Goal: Transaction & Acquisition: Purchase product/service

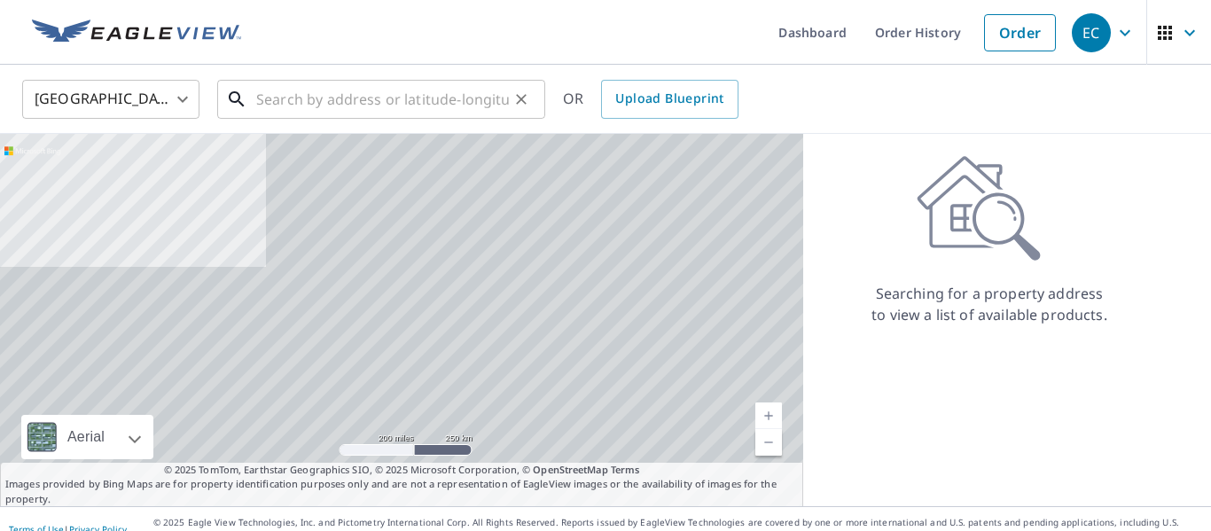
click at [313, 95] on input "text" at bounding box center [382, 99] width 253 height 50
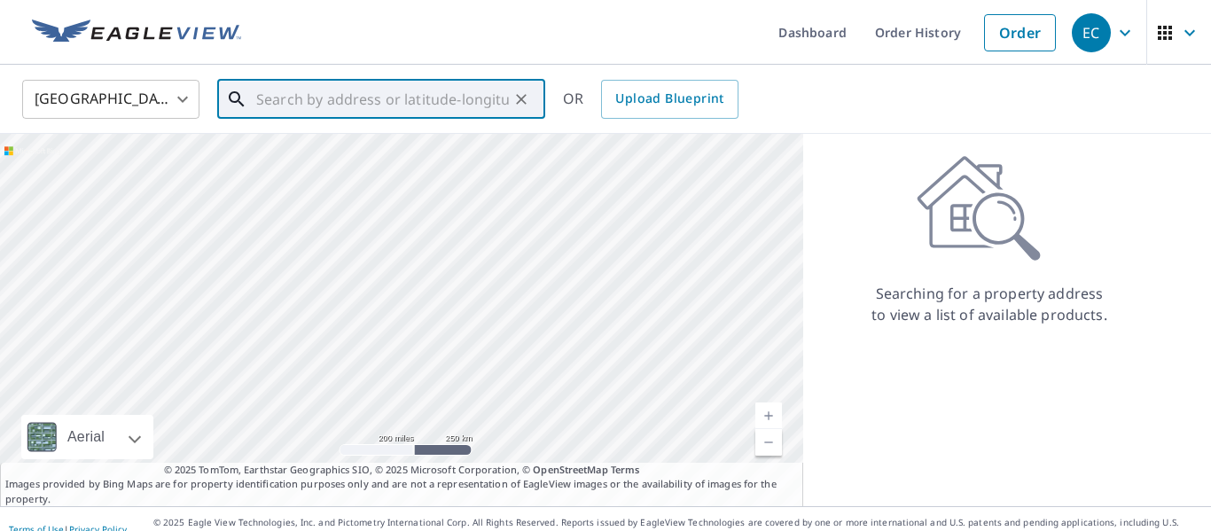
paste input "[STREET_ADDRESS]"
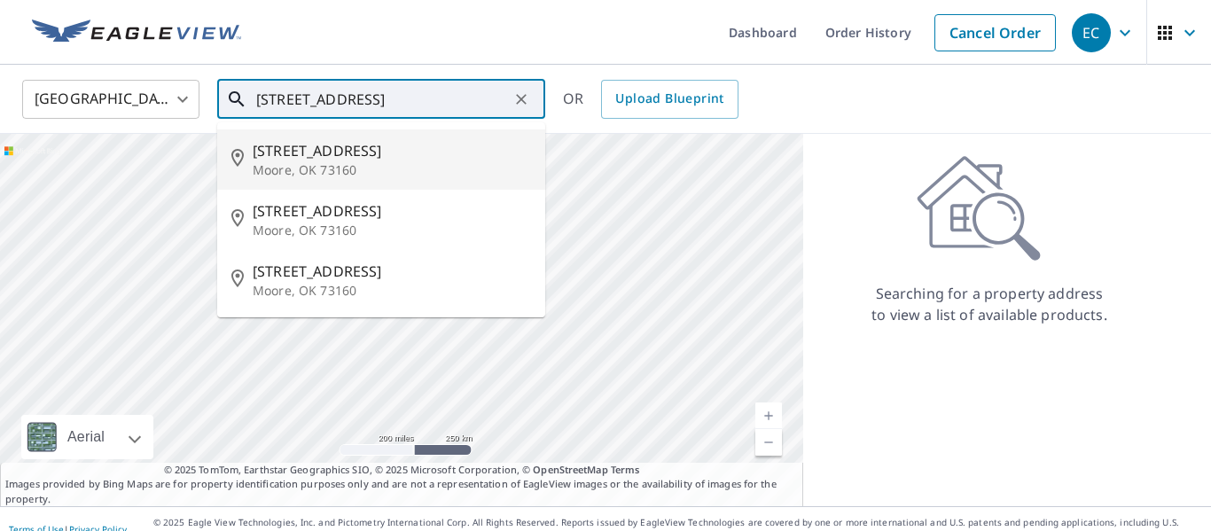
click at [366, 158] on span "[STREET_ADDRESS]" at bounding box center [392, 150] width 278 height 21
type input "1324 NE 21st Pl Moore, OK 73160"
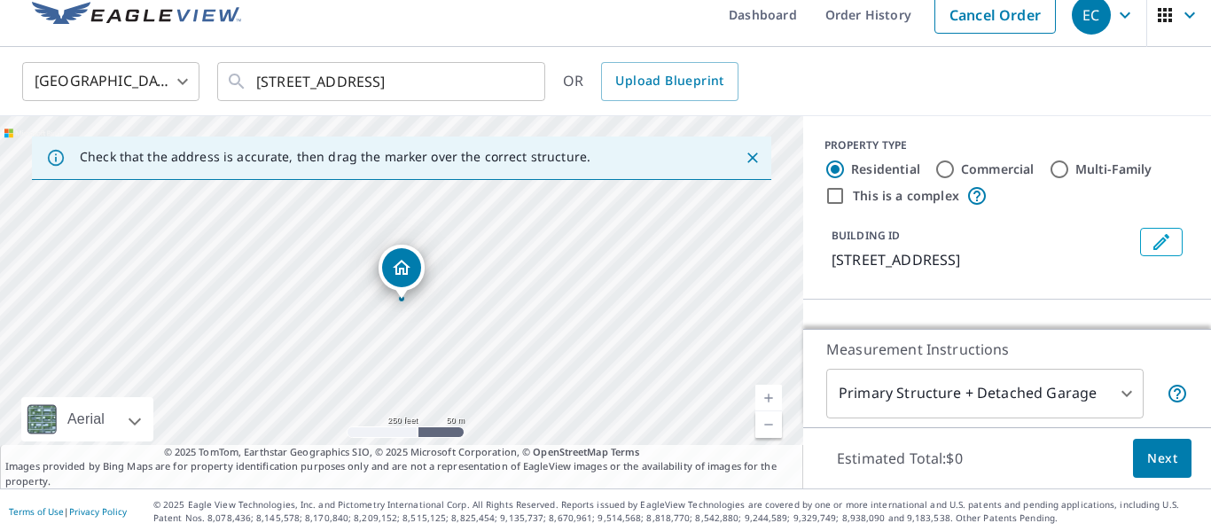
scroll to position [20, 0]
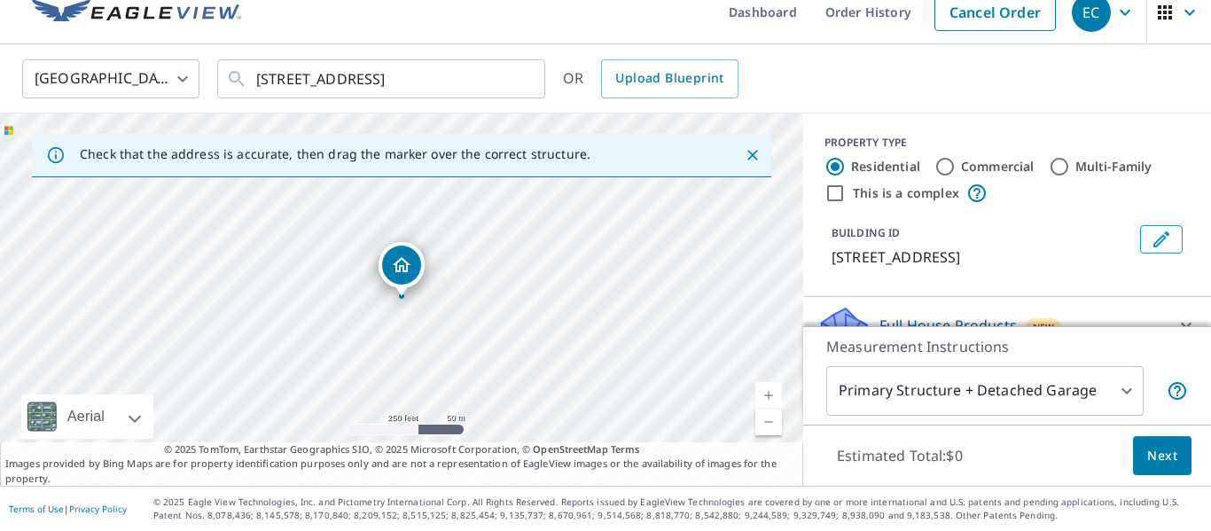
click at [1162, 467] on button "Next" at bounding box center [1162, 456] width 58 height 40
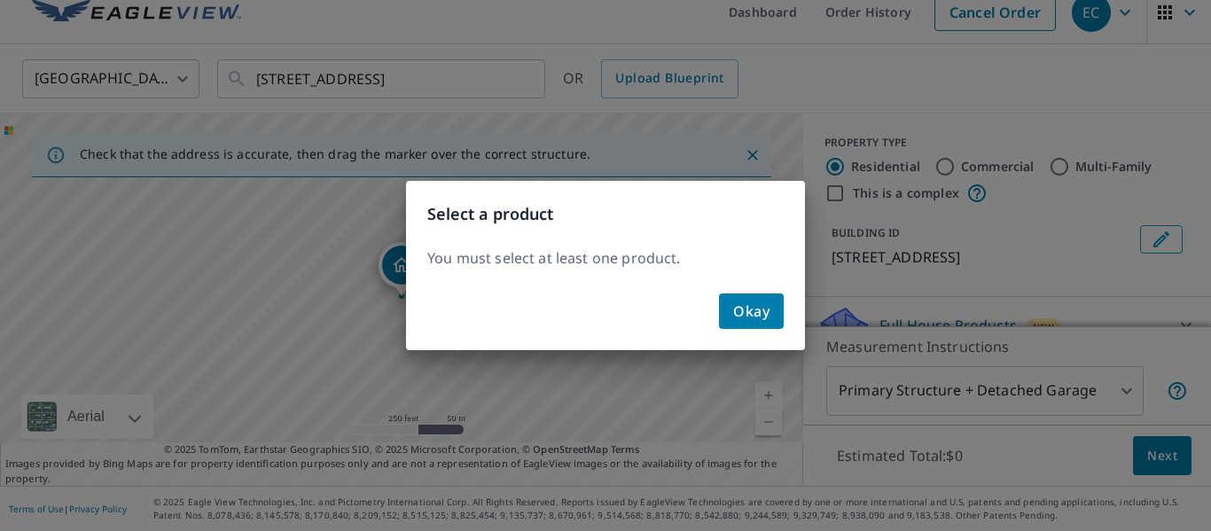
click at [752, 315] on span "Okay" at bounding box center [751, 311] width 36 height 25
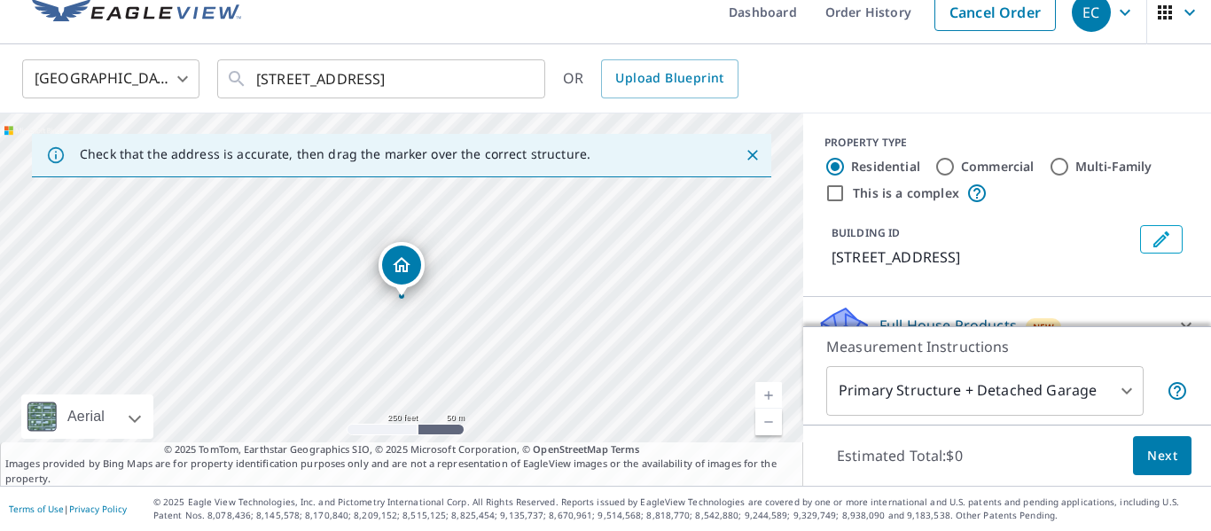
click at [912, 269] on div "BUILDING ID 1324 NE 21st Pl, Moore, OK, 73160" at bounding box center [1006, 246] width 365 height 57
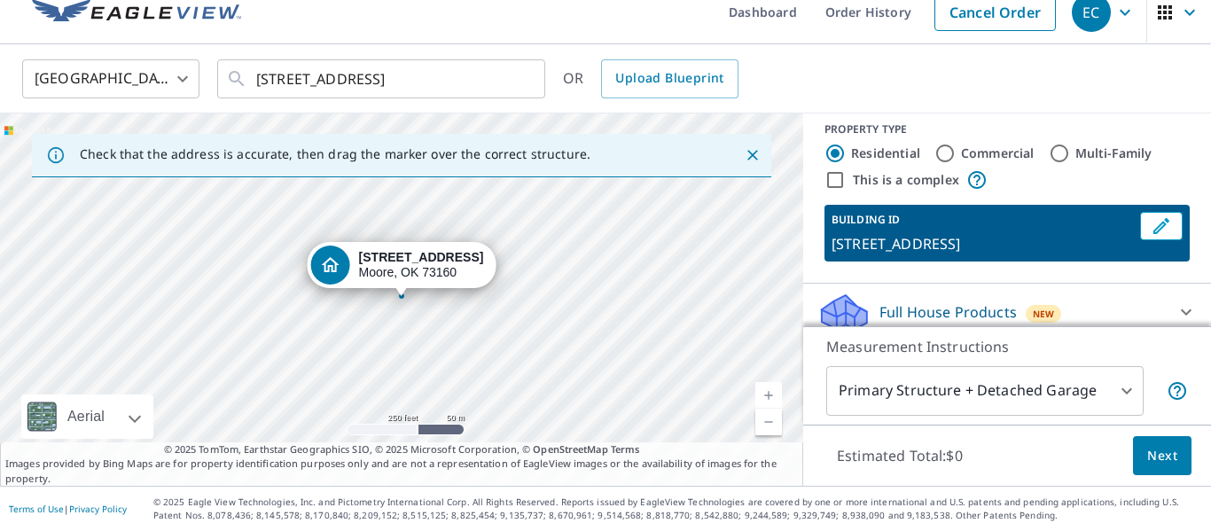
scroll to position [29, 0]
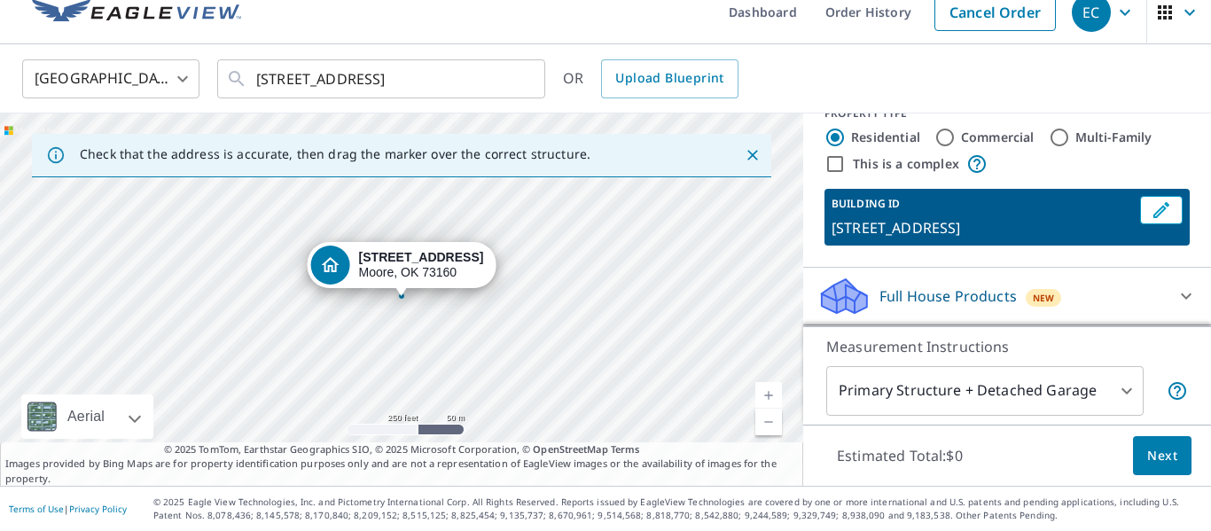
click at [903, 290] on p "Full House Products" at bounding box center [947, 295] width 137 height 21
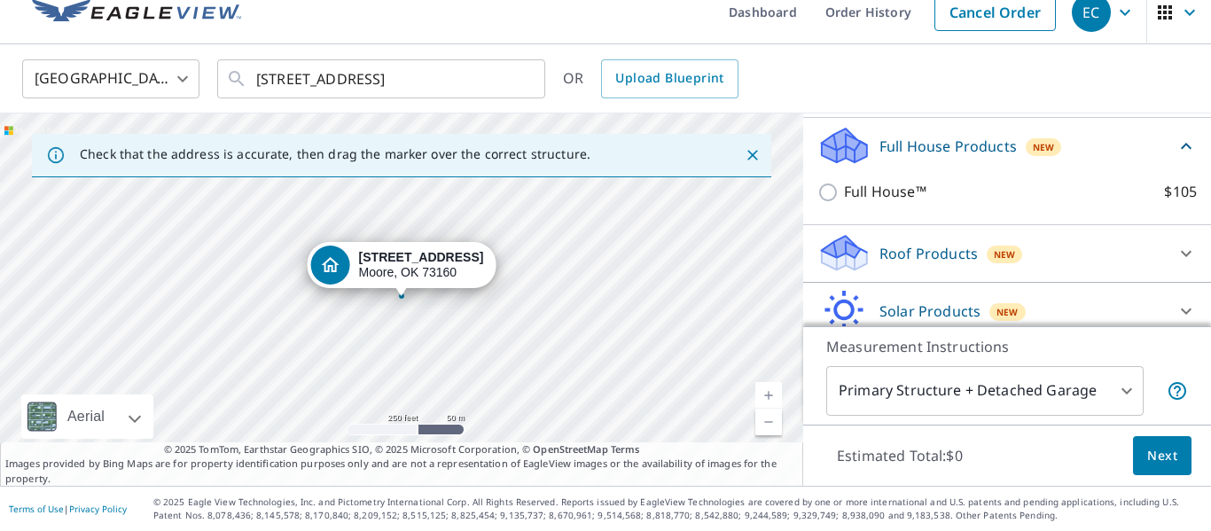
scroll to position [178, 0]
click at [884, 260] on p "Roof Products" at bounding box center [928, 254] width 98 height 21
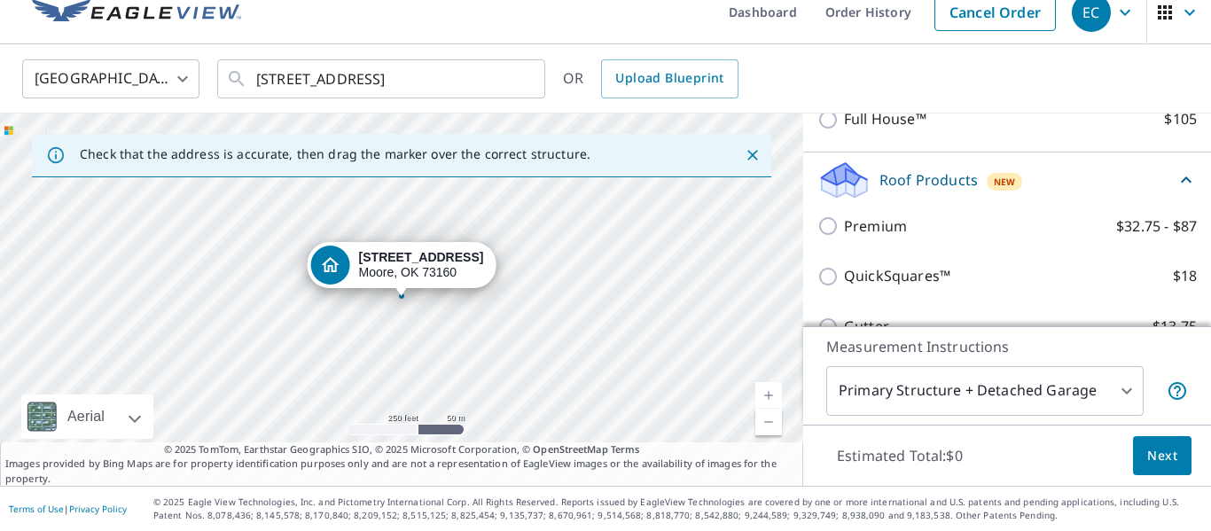
scroll to position [262, 0]
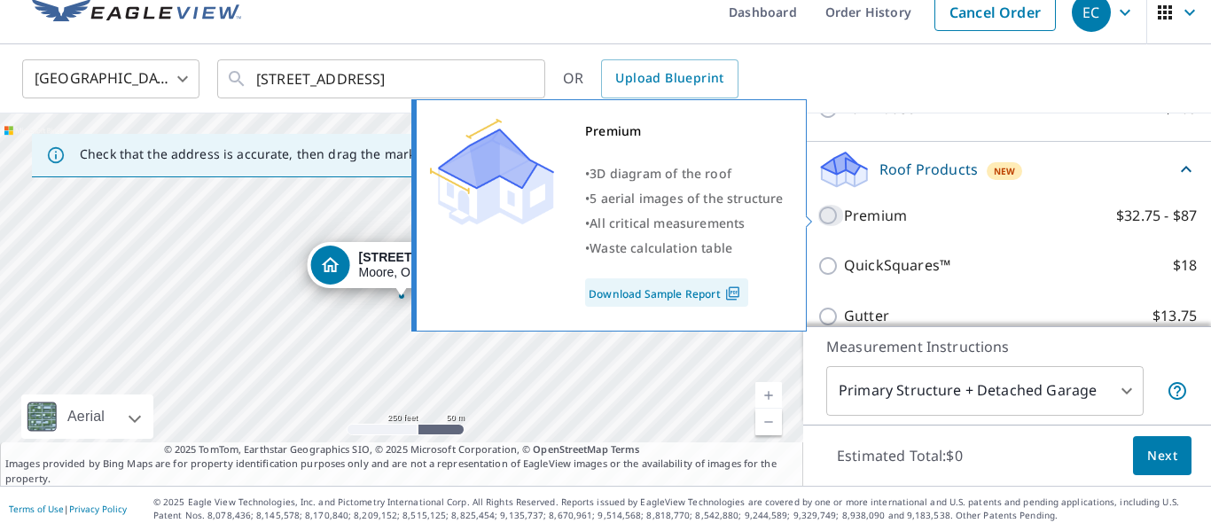
click at [830, 216] on input "Premium $32.75 - $87" at bounding box center [830, 215] width 27 height 21
checkbox input "true"
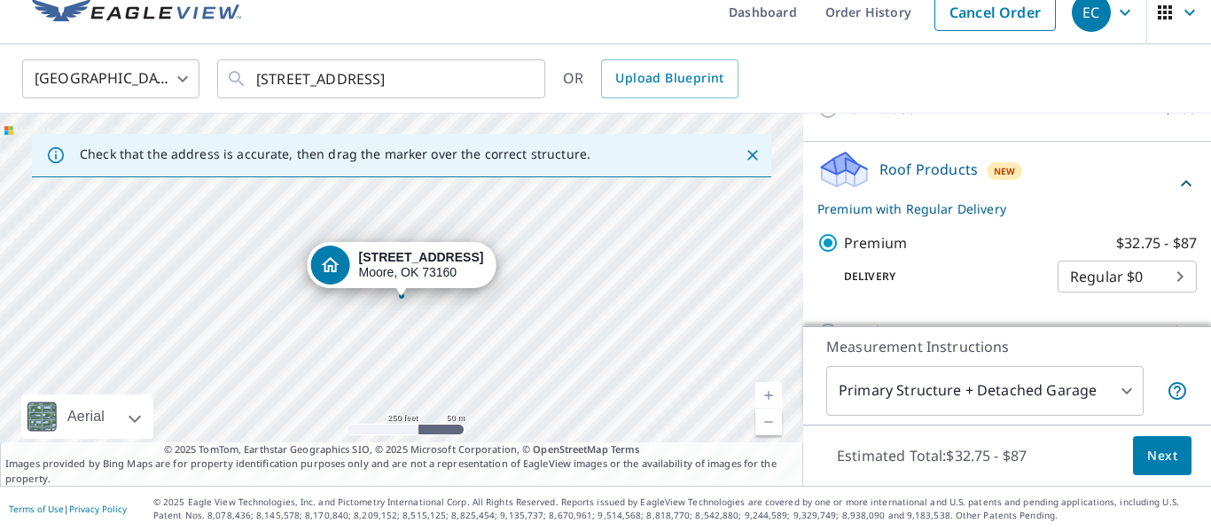
click at [1156, 452] on span "Next" at bounding box center [1162, 456] width 30 height 22
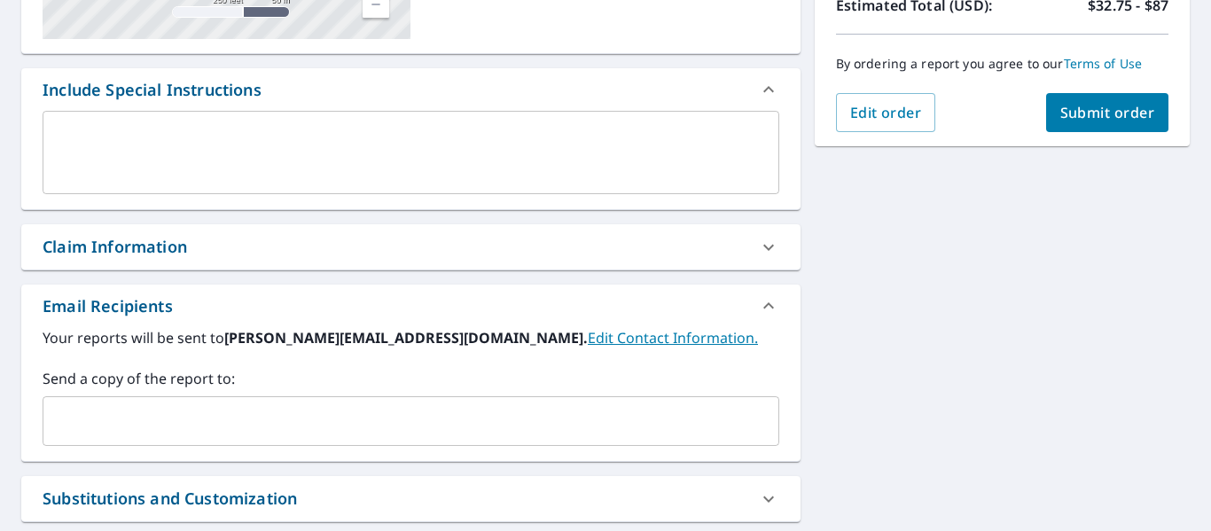
scroll to position [423, 0]
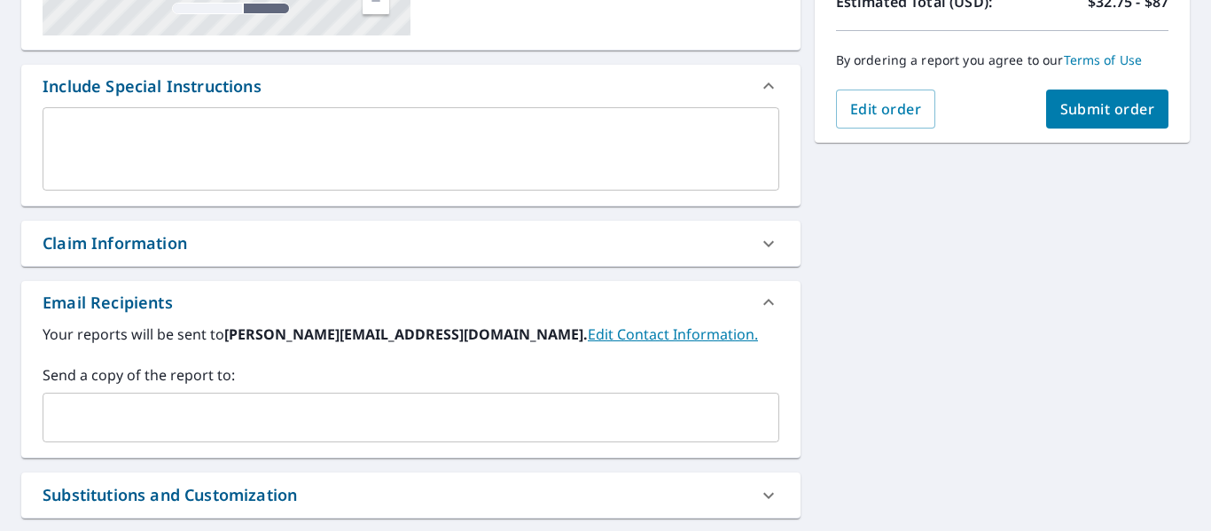
click at [1124, 119] on button "Submit order" at bounding box center [1107, 109] width 123 height 39
